Goal: Find specific page/section: Find specific page/section

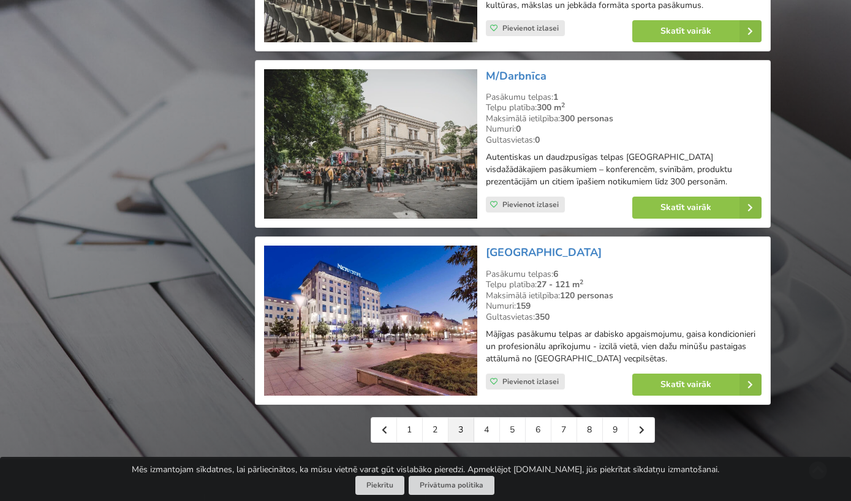
scroll to position [2641, 0]
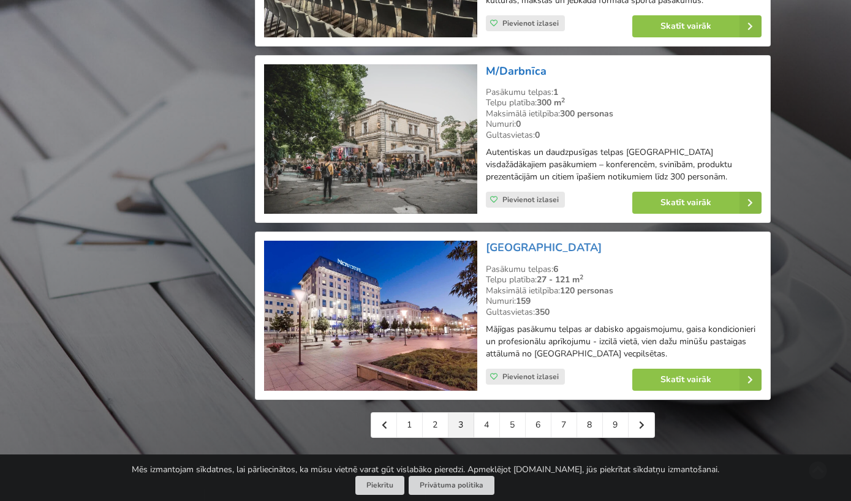
click at [527, 64] on link "M/Darbnīca" at bounding box center [516, 71] width 61 height 15
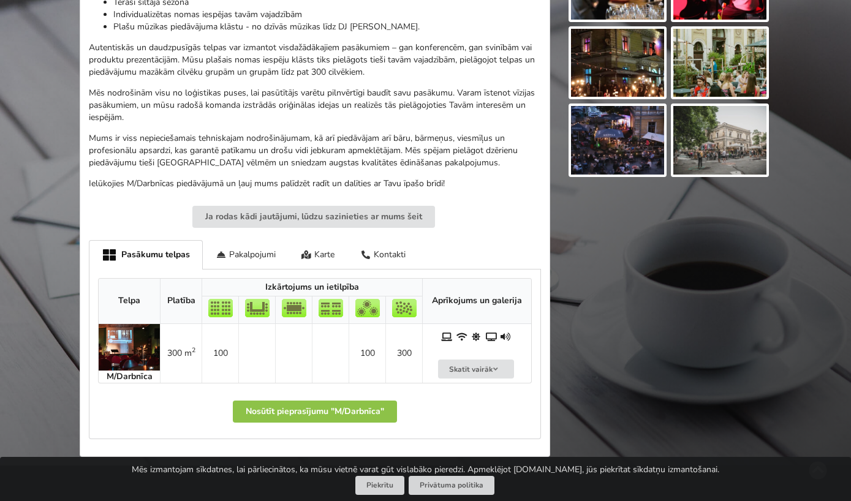
scroll to position [742, 0]
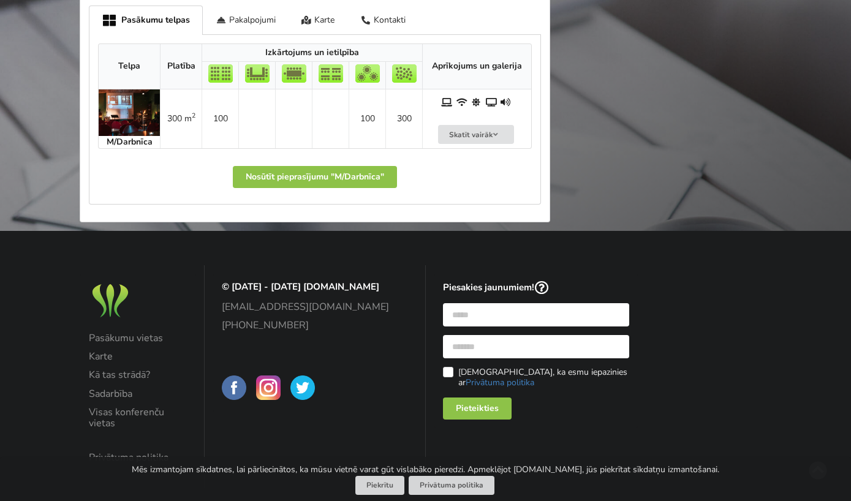
click at [124, 99] on img at bounding box center [129, 112] width 61 height 47
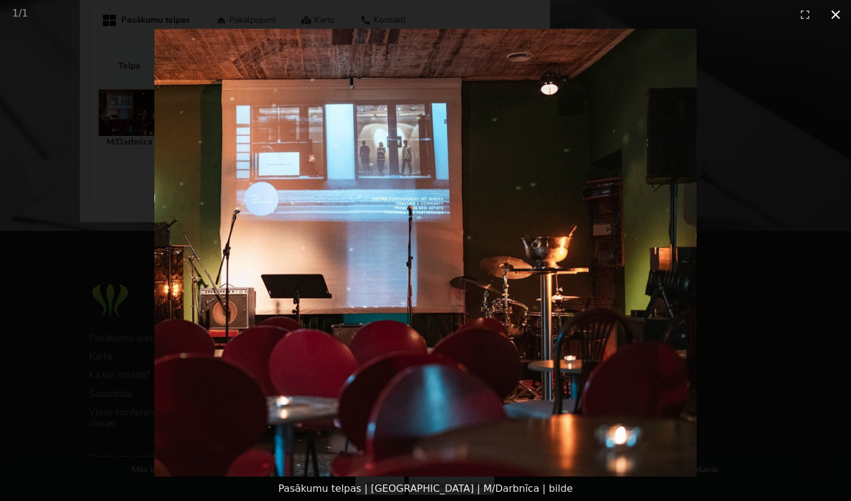
click at [831, 9] on button "Close gallery" at bounding box center [835, 14] width 31 height 29
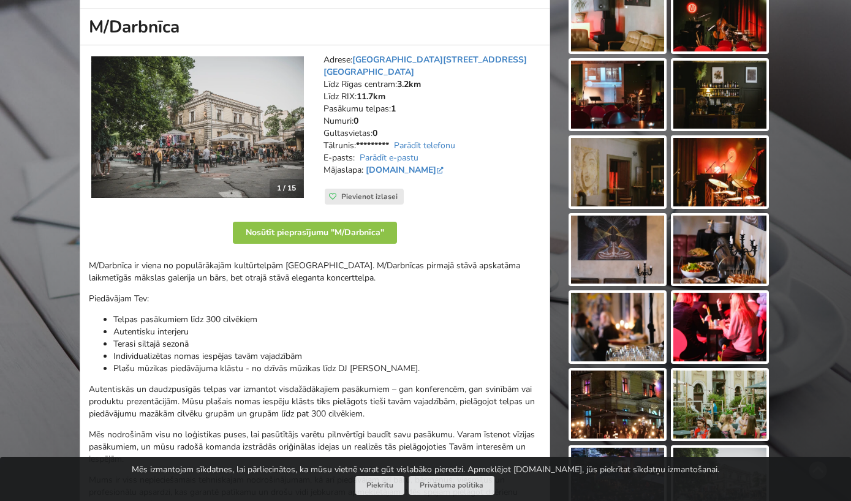
scroll to position [423, 0]
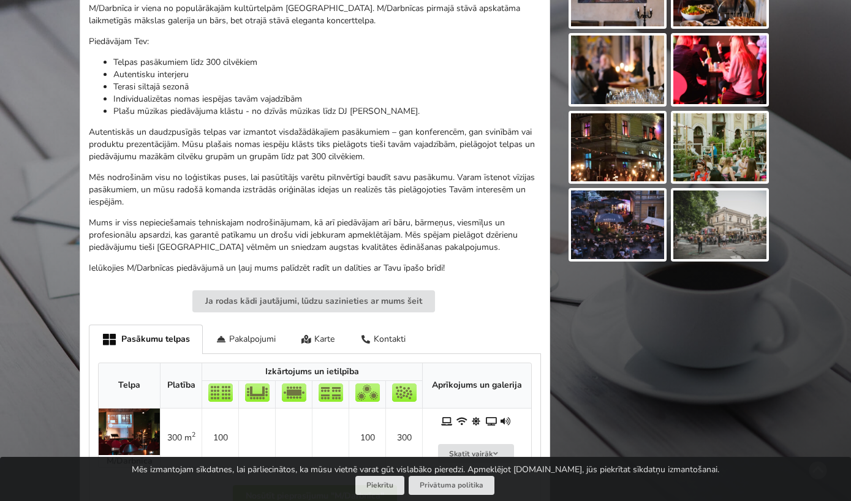
click at [636, 149] on img at bounding box center [617, 147] width 93 height 69
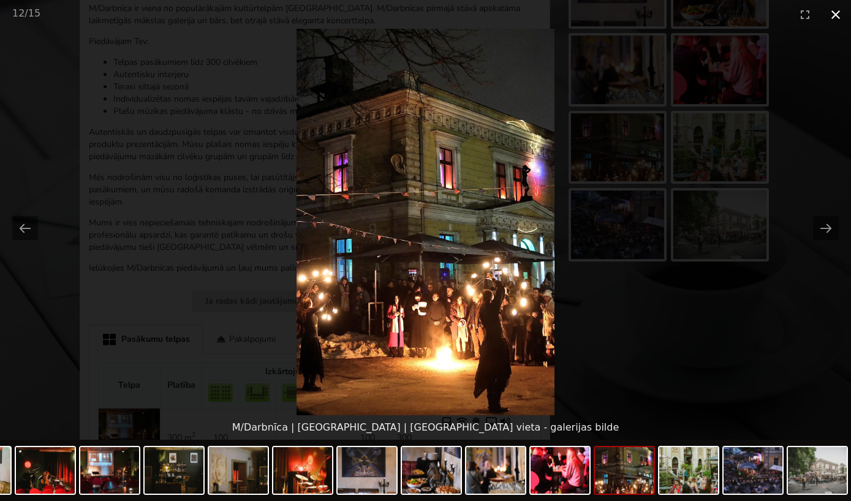
click at [835, 16] on button "Close gallery" at bounding box center [835, 14] width 31 height 29
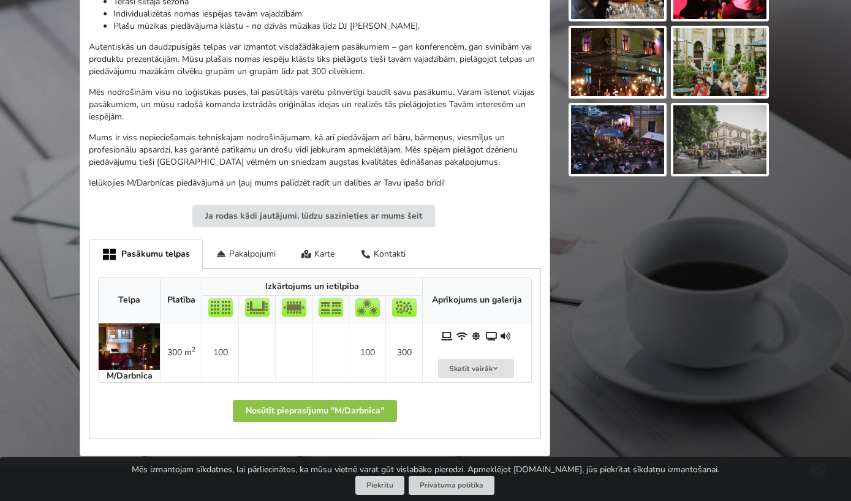
scroll to position [568, 0]
